Goal: Information Seeking & Learning: Learn about a topic

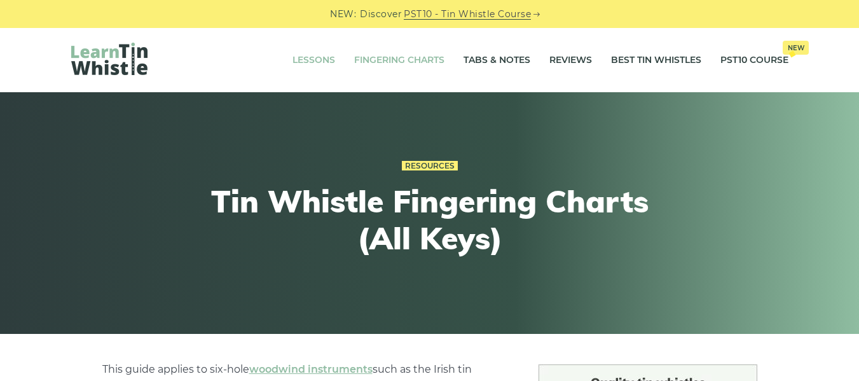
click at [322, 63] on link "Lessons" at bounding box center [313, 60] width 43 height 32
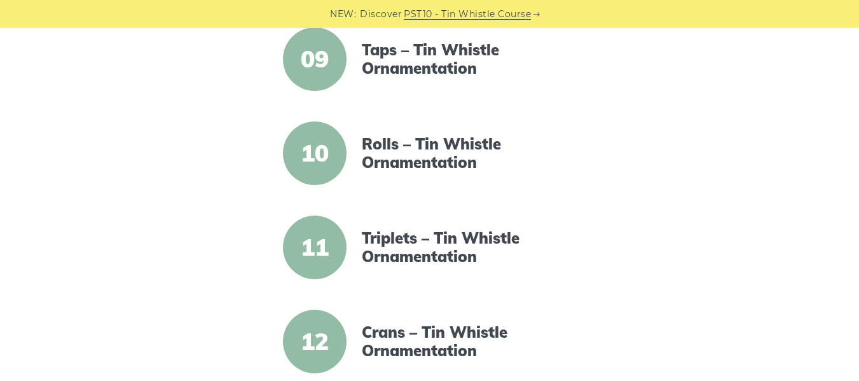
scroll to position [1107, 0]
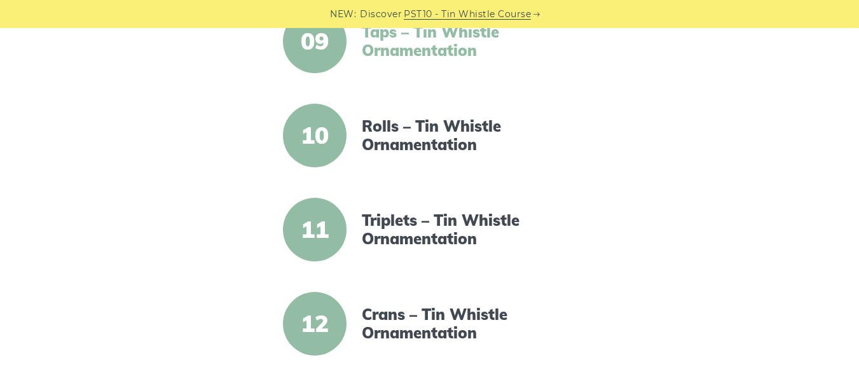
click at [396, 44] on link "Taps – Tin Whistle Ornamentation" at bounding box center [471, 41] width 219 height 37
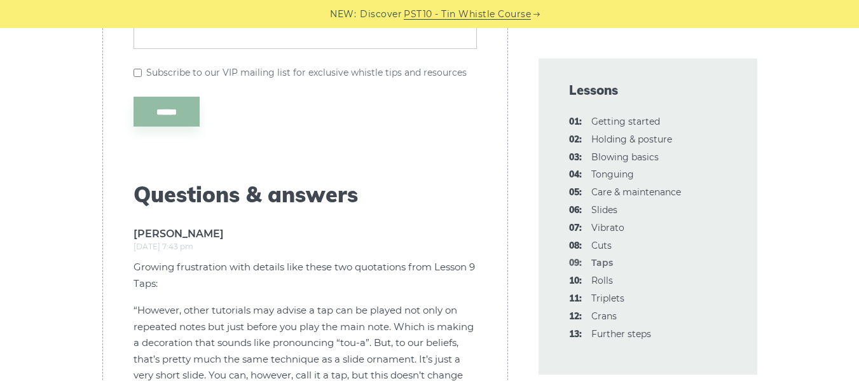
scroll to position [3779, 0]
click at [596, 277] on link "10: Rolls" at bounding box center [602, 280] width 22 height 11
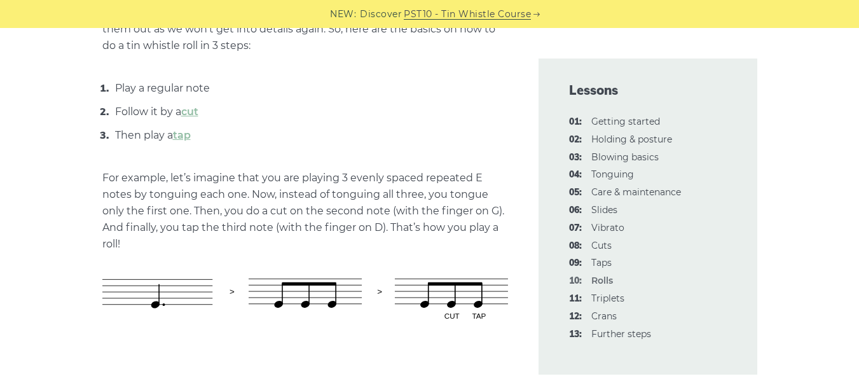
scroll to position [599, 0]
click at [610, 303] on link "11: Triplets" at bounding box center [607, 297] width 33 height 11
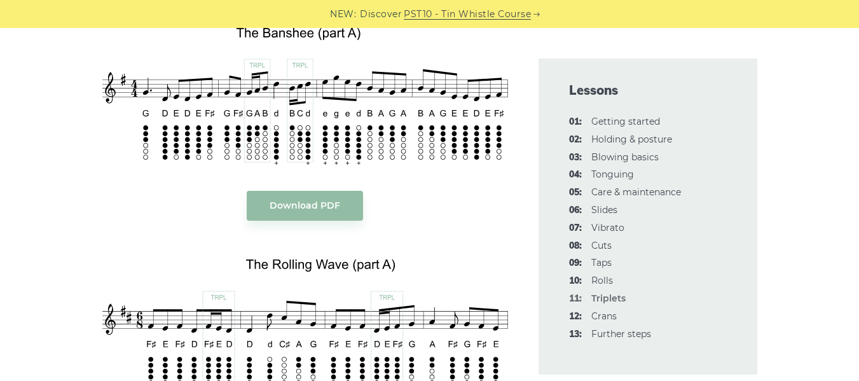
scroll to position [1721, 0]
click at [608, 315] on link "12: Crans" at bounding box center [603, 315] width 25 height 11
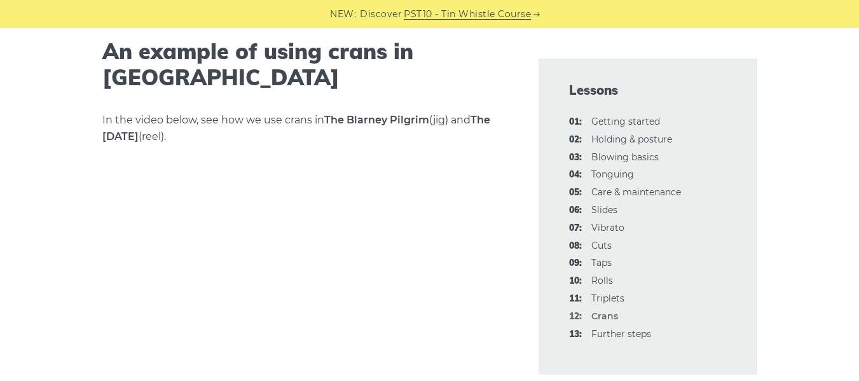
scroll to position [2243, 0]
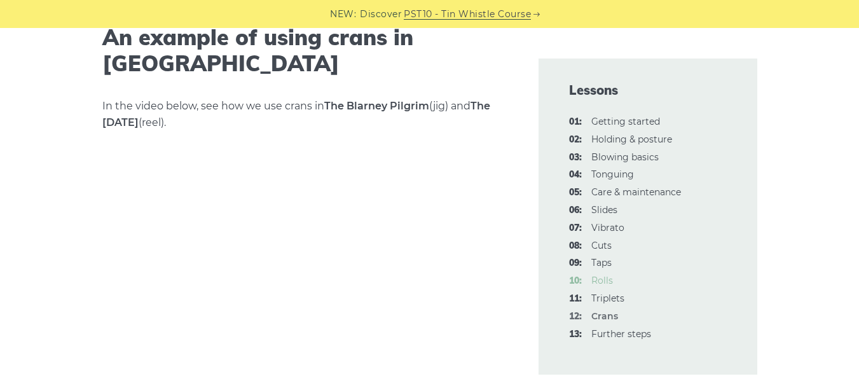
click at [605, 278] on link "10: Rolls" at bounding box center [602, 280] width 22 height 11
